Goal: Check status: Check status

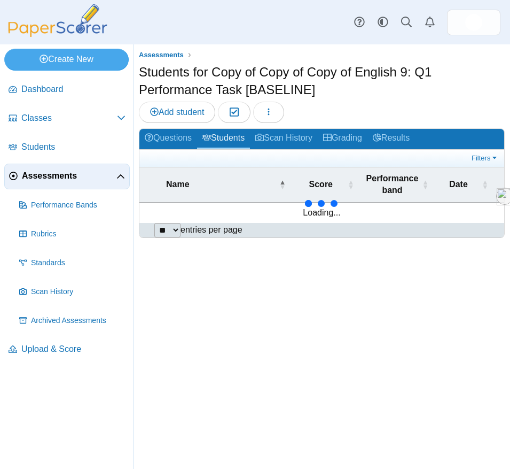
click at [67, 176] on span "Assessments" at bounding box center [69, 176] width 95 height 12
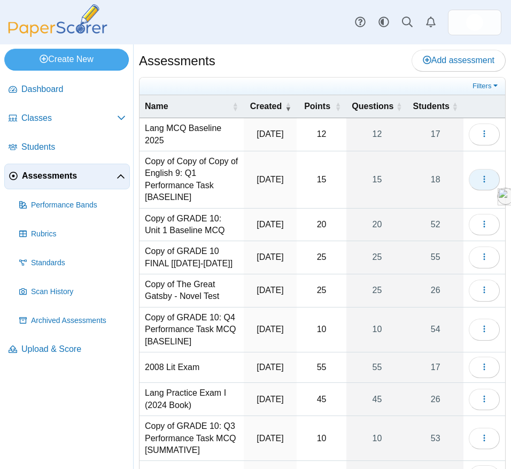
click at [479, 173] on button "button" at bounding box center [484, 179] width 31 height 21
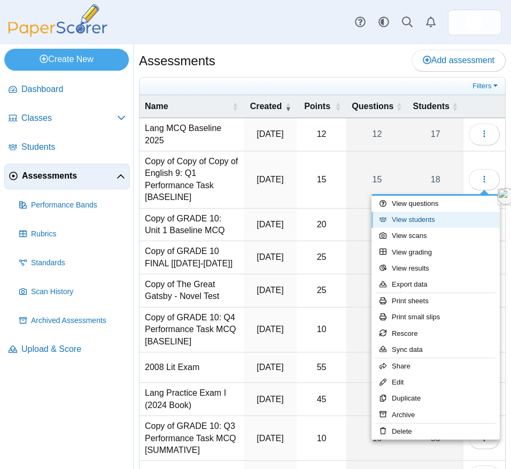
click at [434, 223] on link "View students" at bounding box center [435, 220] width 128 height 16
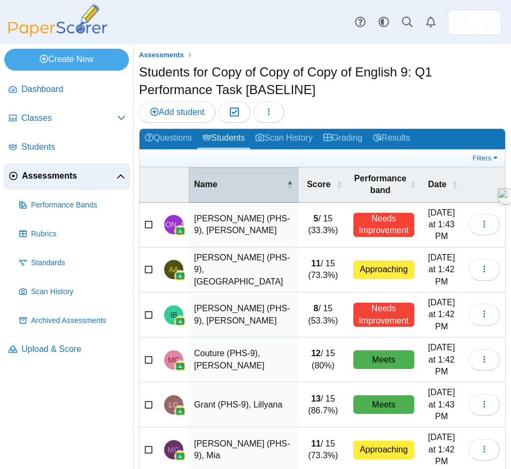
click at [243, 185] on span "Name" at bounding box center [239, 184] width 90 height 12
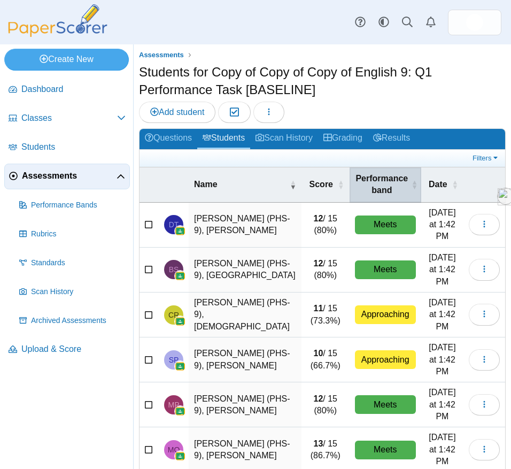
click at [368, 187] on span "Performance band" at bounding box center [382, 185] width 55 height 24
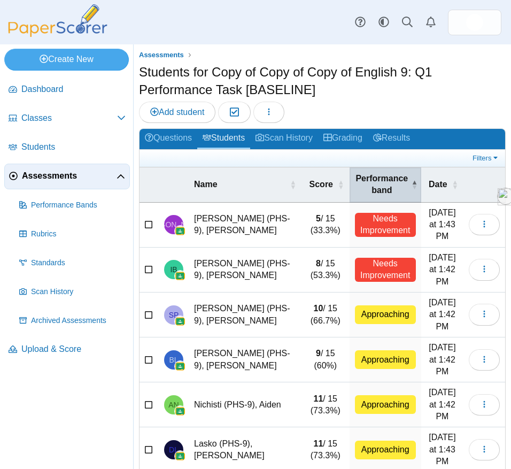
click at [368, 187] on span "Performance band" at bounding box center [382, 185] width 55 height 24
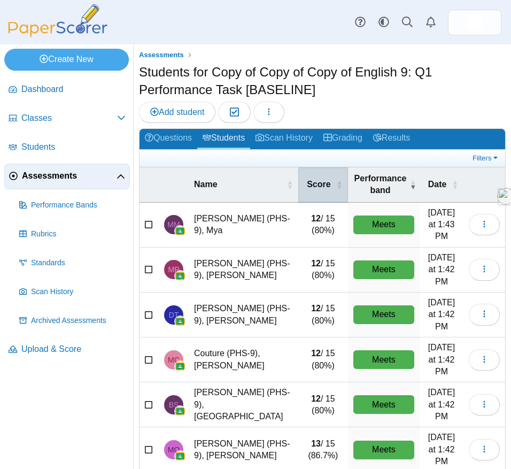
click at [305, 176] on th "Score" at bounding box center [323, 184] width 50 height 35
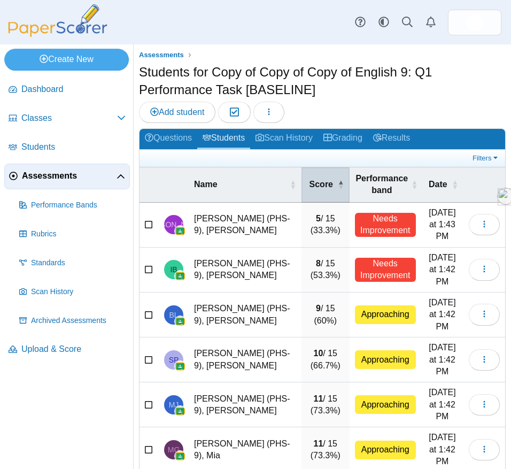
click at [305, 176] on th "Score" at bounding box center [325, 184] width 48 height 35
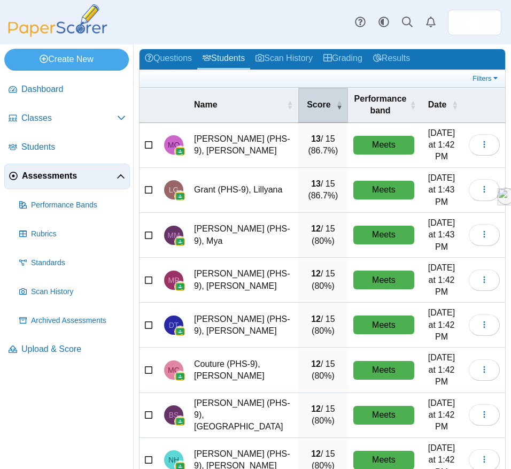
scroll to position [110, 0]
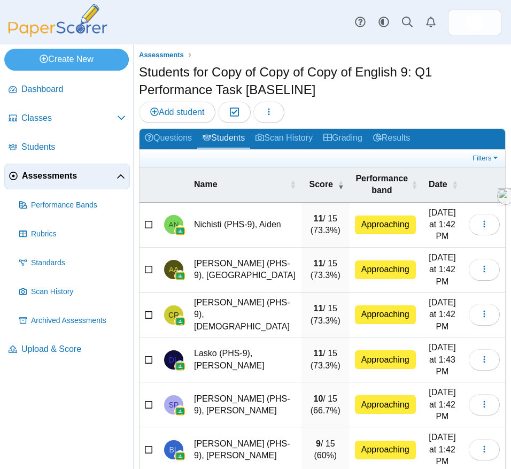
scroll to position [43, 0]
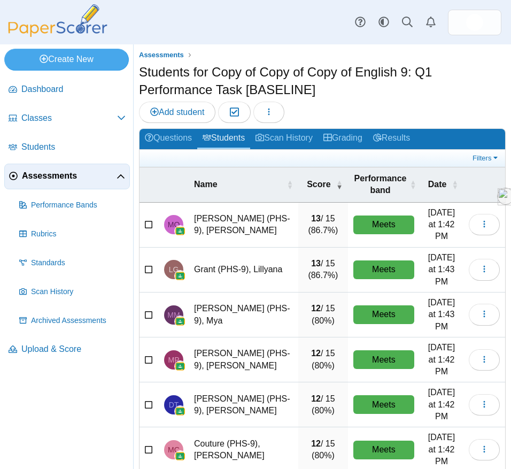
scroll to position [110, 0]
